Goal: Task Accomplishment & Management: Complete application form

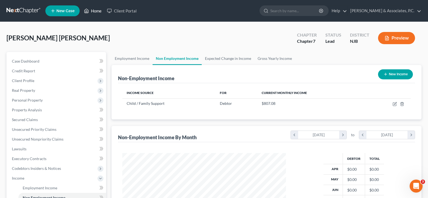
click at [98, 11] on link "Home" at bounding box center [92, 11] width 23 height 10
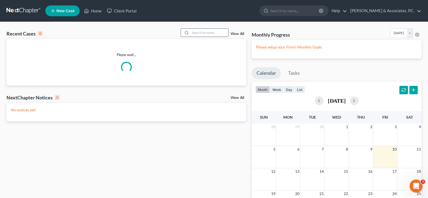
click at [214, 33] on input "search" at bounding box center [209, 33] width 38 height 8
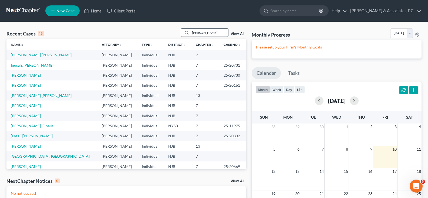
type input "[PERSON_NAME]"
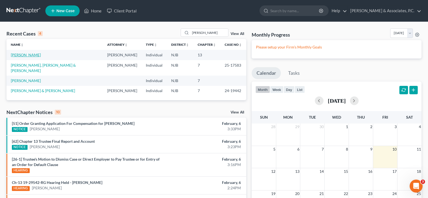
click at [22, 54] on link "[PERSON_NAME]" at bounding box center [26, 54] width 30 height 5
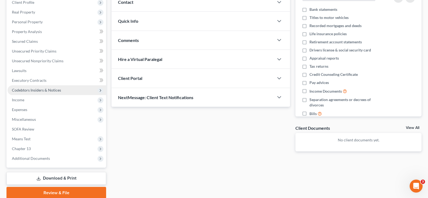
scroll to position [81, 0]
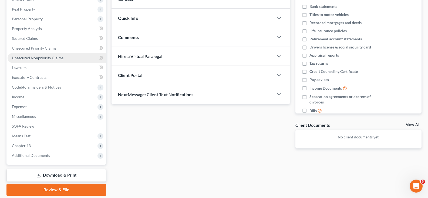
click at [29, 56] on span "Unsecured Nonpriority Claims" at bounding box center [38, 57] width 52 height 5
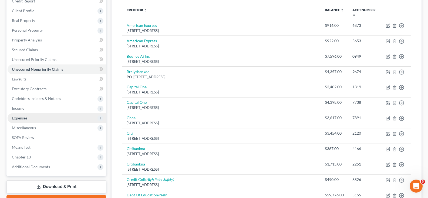
scroll to position [81, 0]
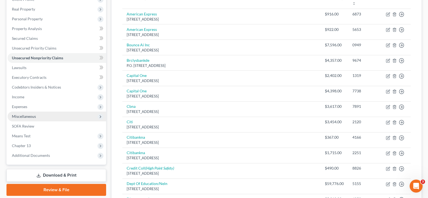
click at [27, 114] on span "Miscellaneous" at bounding box center [24, 116] width 24 height 5
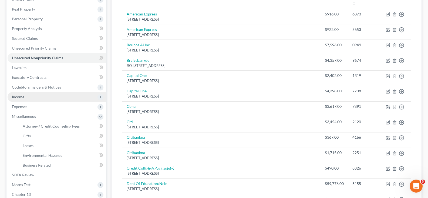
click at [24, 95] on span "Income" at bounding box center [57, 97] width 99 height 10
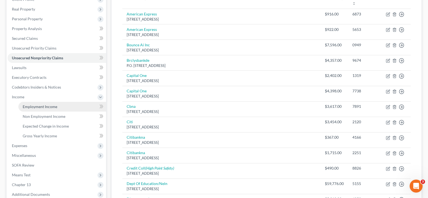
click at [35, 105] on span "Employment Income" at bounding box center [40, 106] width 35 height 5
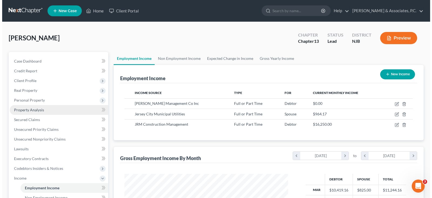
scroll to position [97, 175]
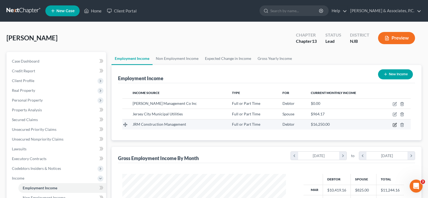
click at [395, 125] on icon "button" at bounding box center [395, 124] width 4 height 4
select select "0"
select select "35"
select select "2"
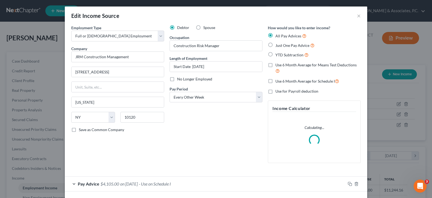
scroll to position [97, 176]
click at [125, 185] on span "on [DATE]" at bounding box center [129, 183] width 18 height 5
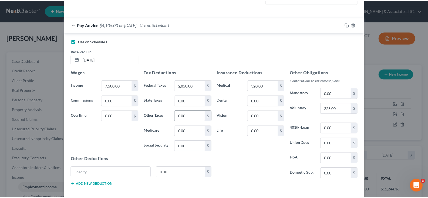
scroll to position [203, 0]
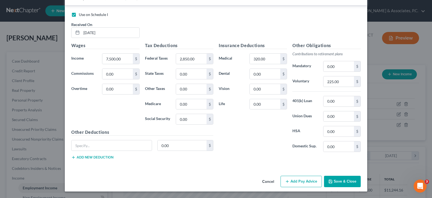
click at [346, 179] on button "Save & Close" at bounding box center [342, 180] width 37 height 11
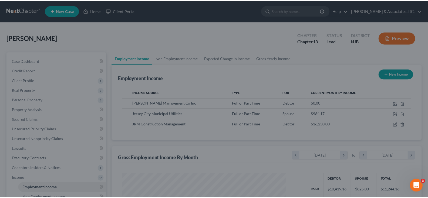
scroll to position [270108, 270030]
